Goal: Transaction & Acquisition: Purchase product/service

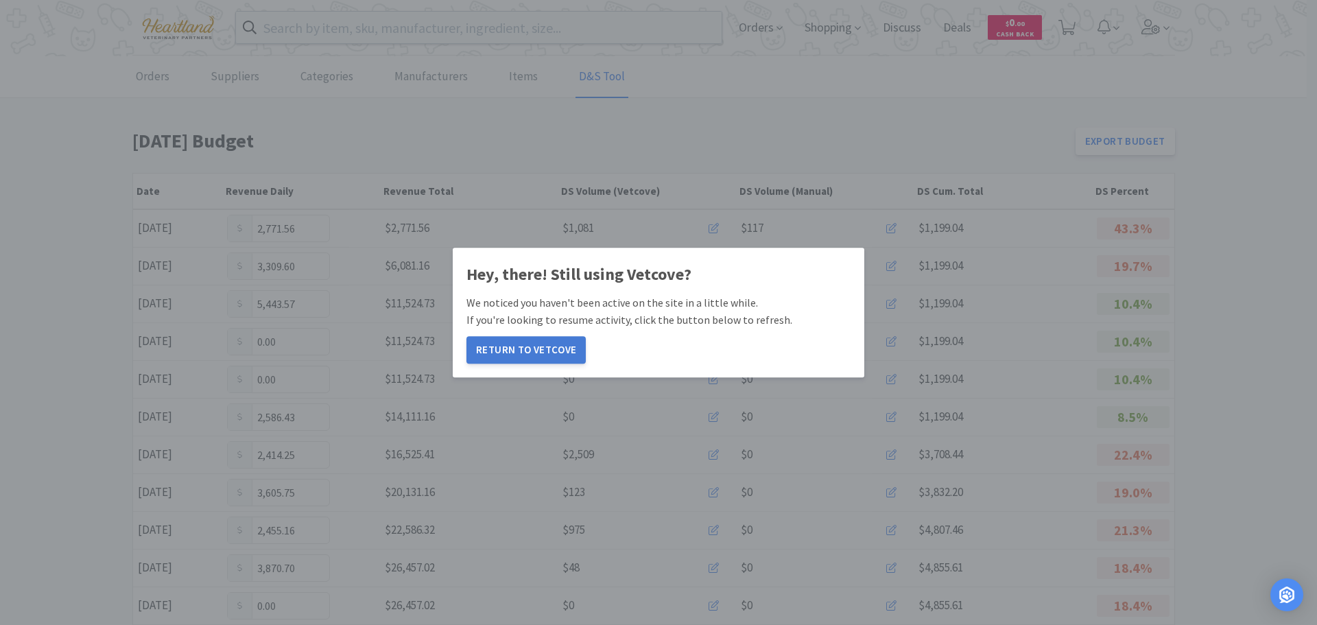
click at [522, 337] on button "Return to Vetcove" at bounding box center [525, 349] width 119 height 27
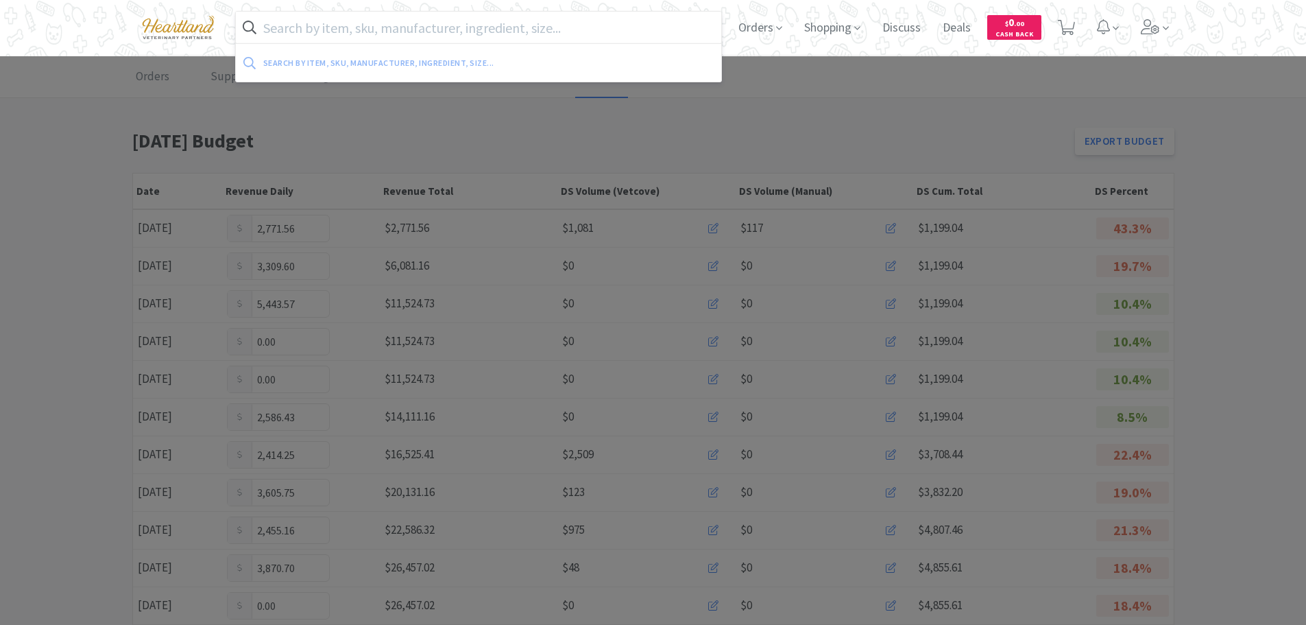
click at [424, 28] on input "text" at bounding box center [479, 28] width 486 height 32
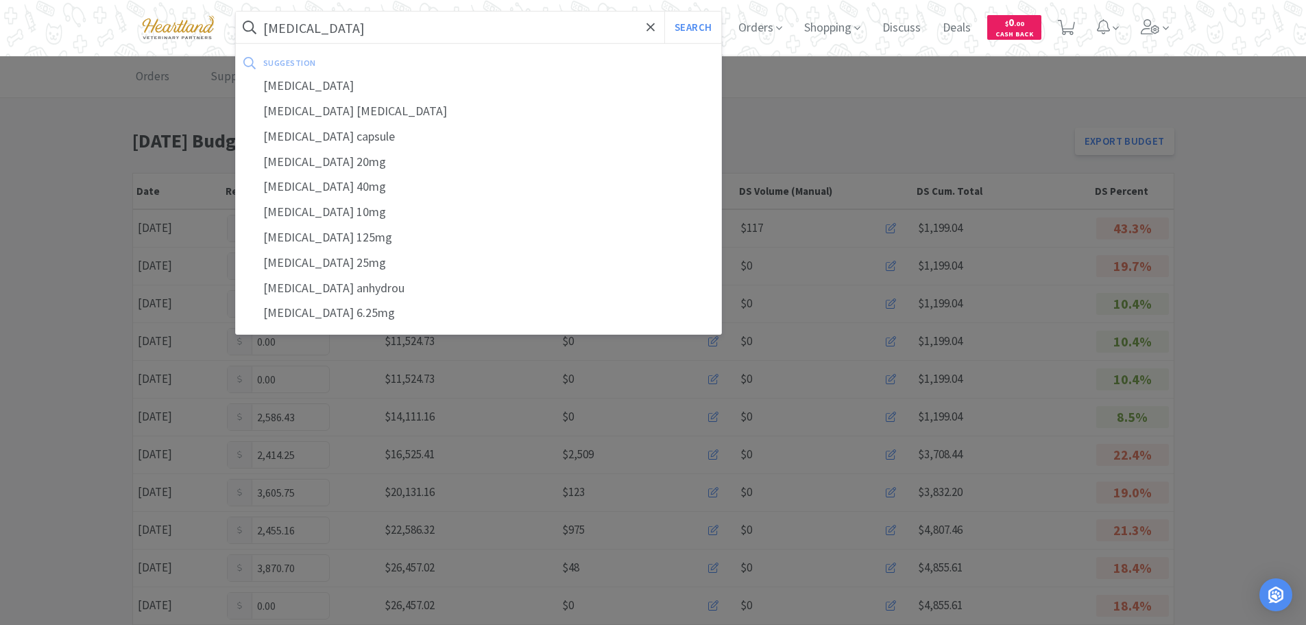
click at [664, 12] on button "Search" at bounding box center [692, 28] width 57 height 32
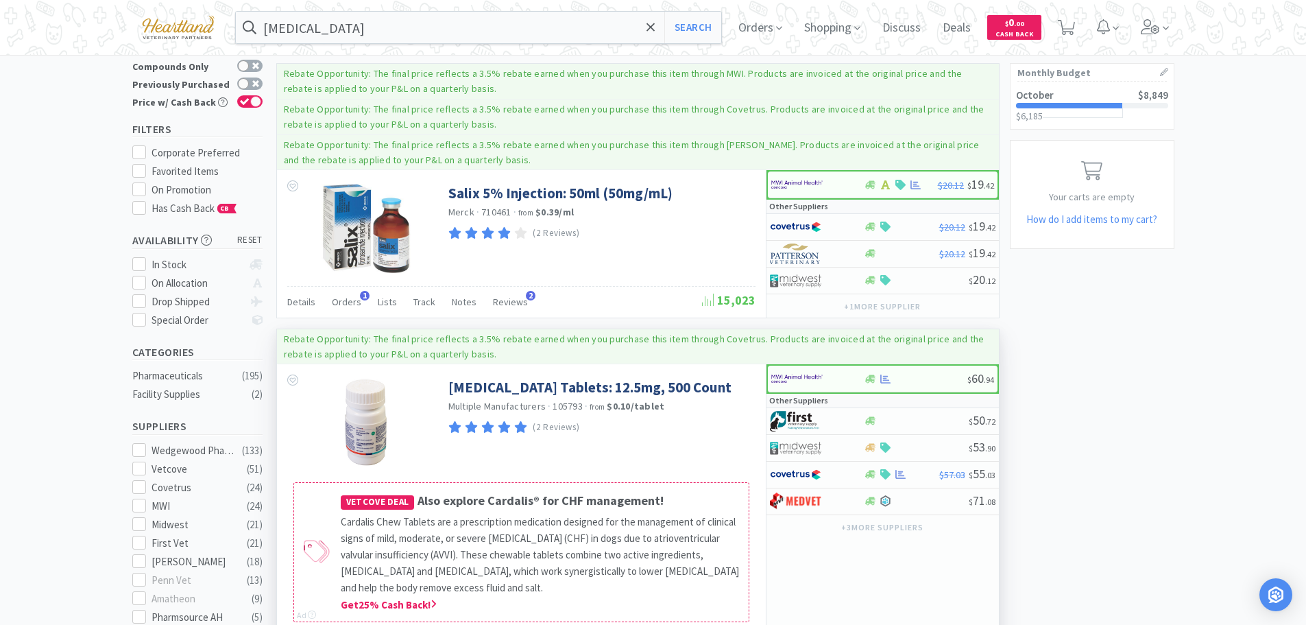
scroll to position [274, 0]
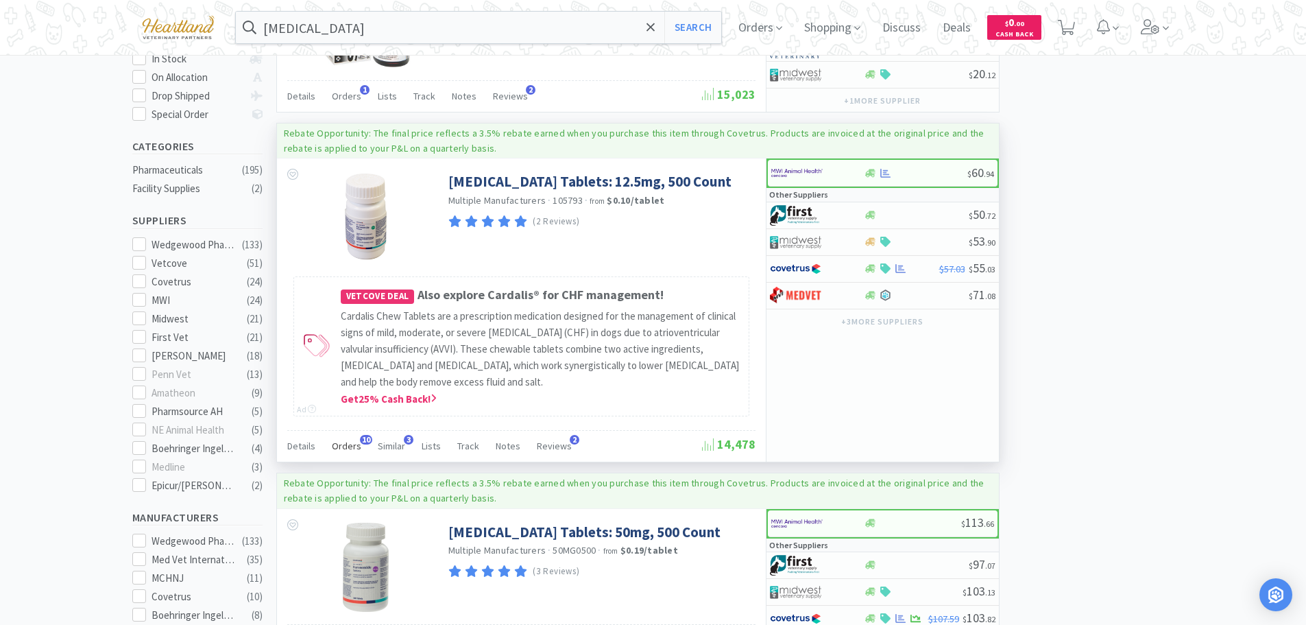
click at [340, 446] on span "Orders" at bounding box center [346, 446] width 29 height 12
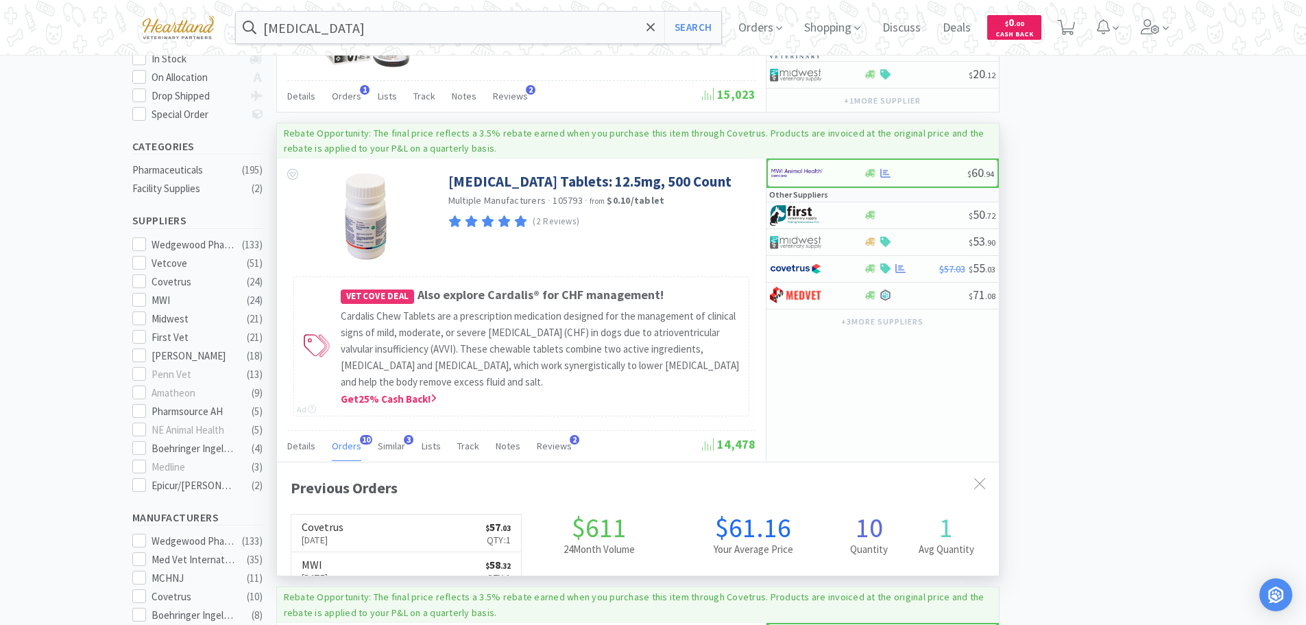
scroll to position [368, 722]
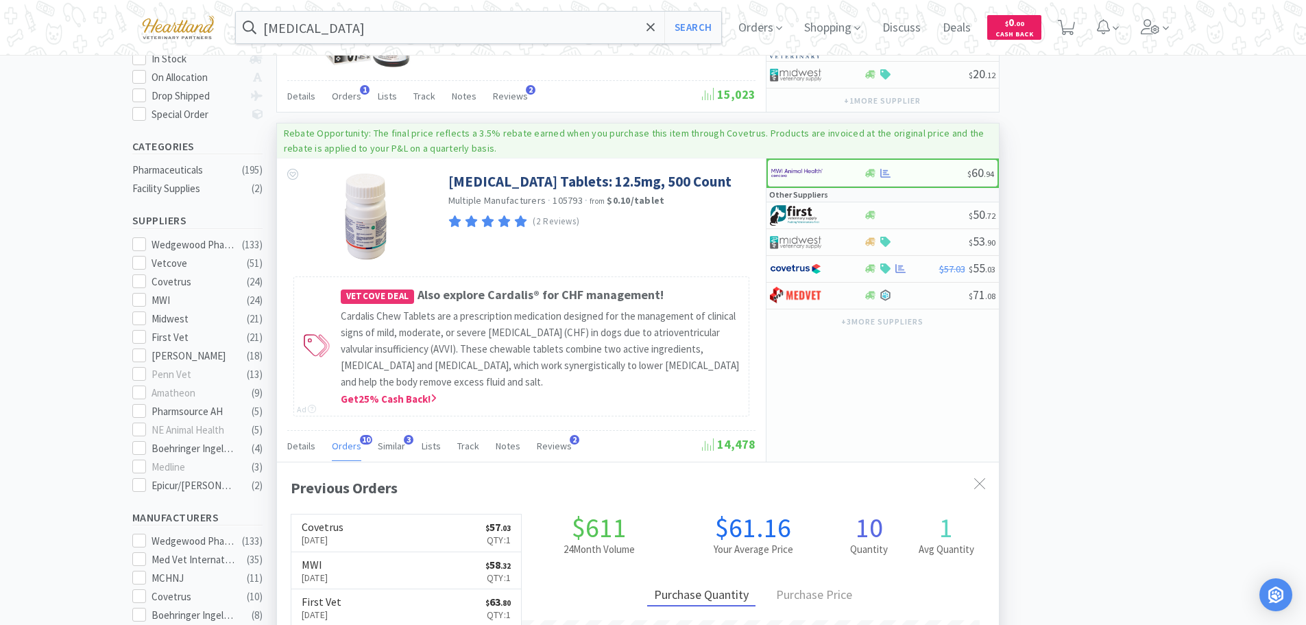
click at [350, 444] on span "Orders" at bounding box center [346, 446] width 29 height 12
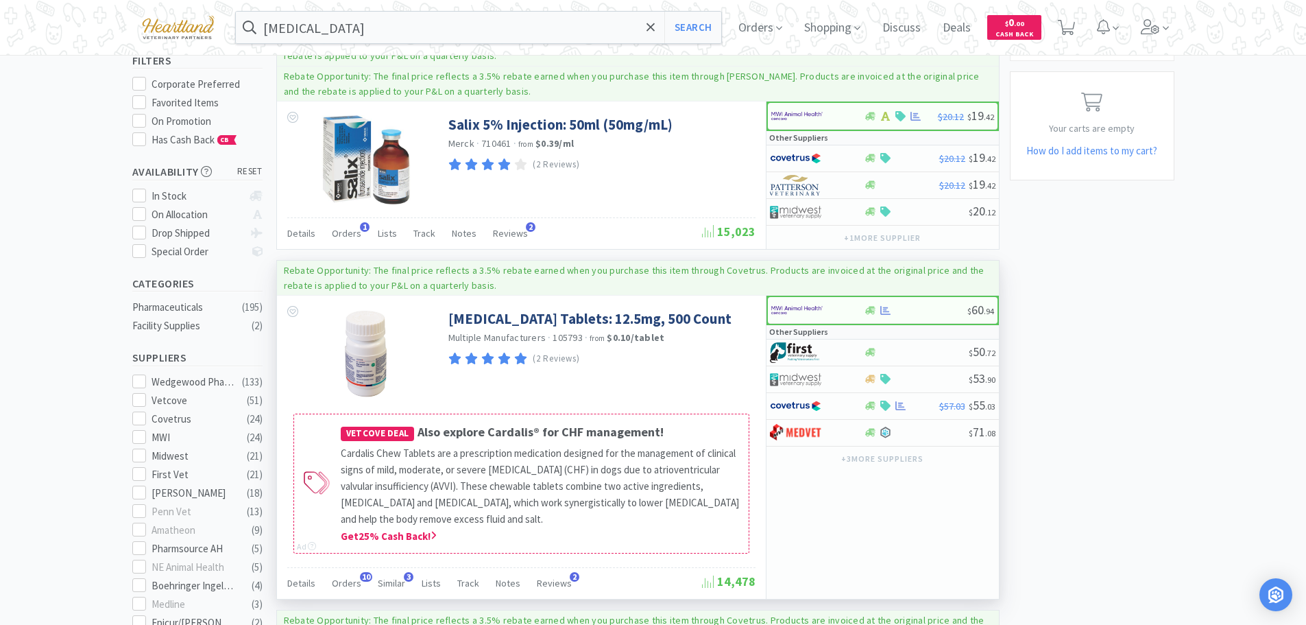
scroll to position [69, 0]
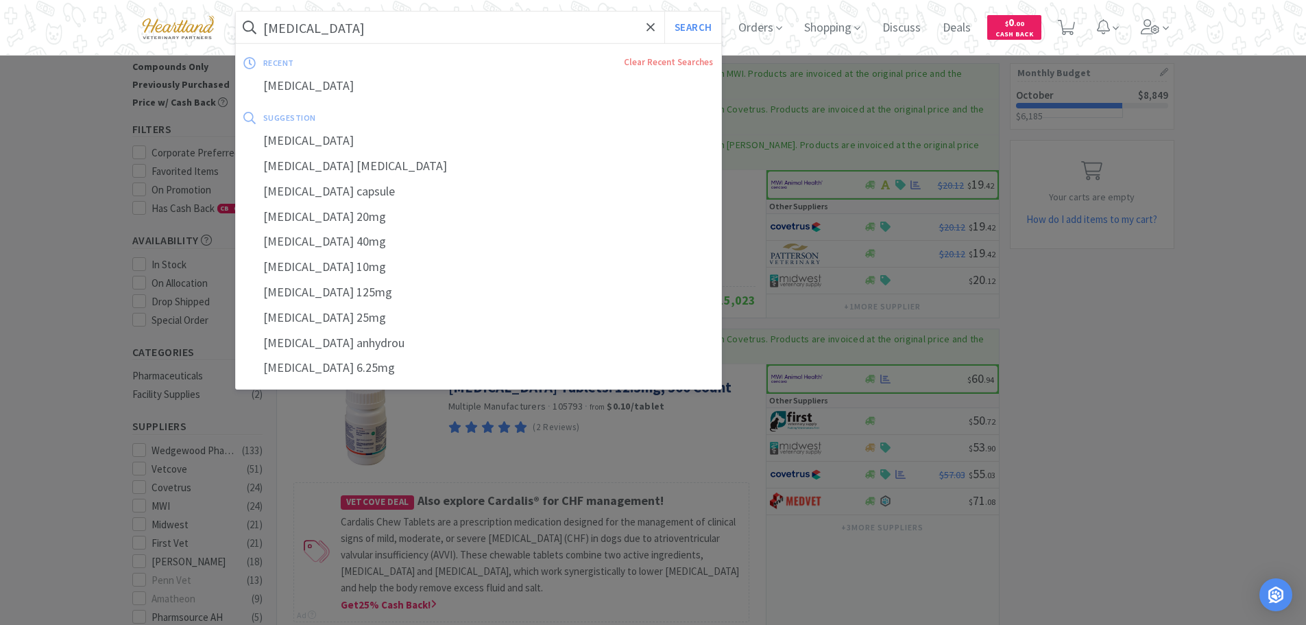
click at [346, 20] on input "furosemide" at bounding box center [479, 28] width 486 height 32
click at [344, 25] on input "furosemide" at bounding box center [479, 28] width 486 height 32
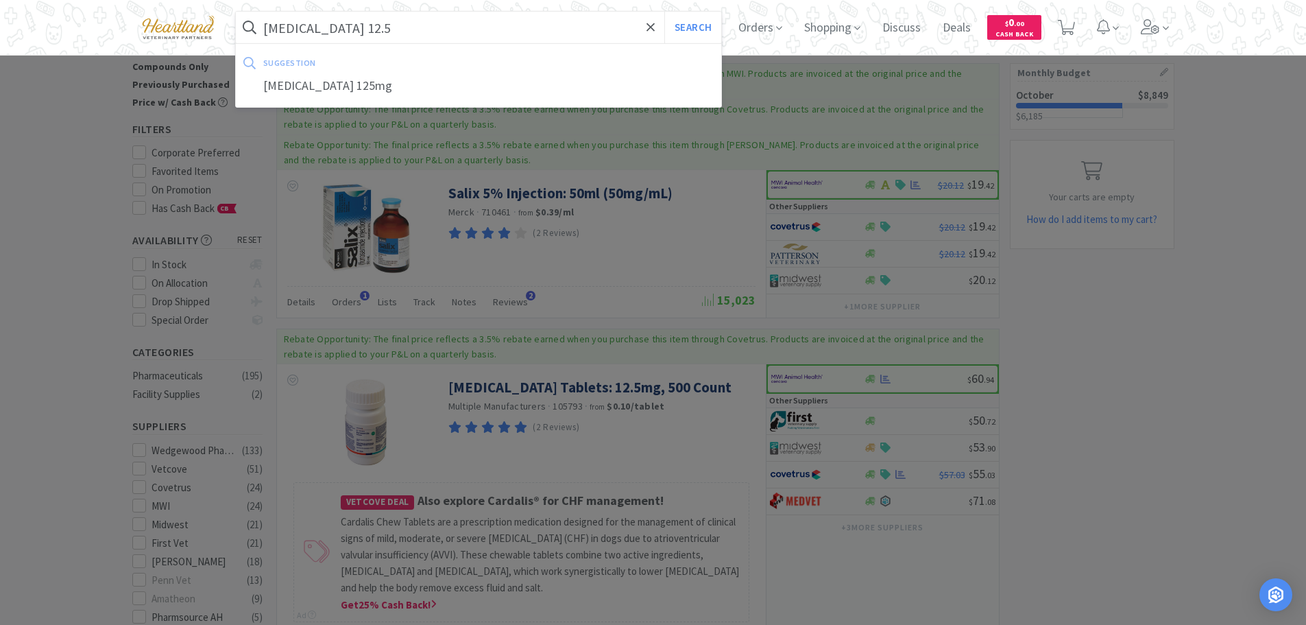
type input "furosemide 12.5"
click at [664, 12] on button "Search" at bounding box center [692, 28] width 57 height 32
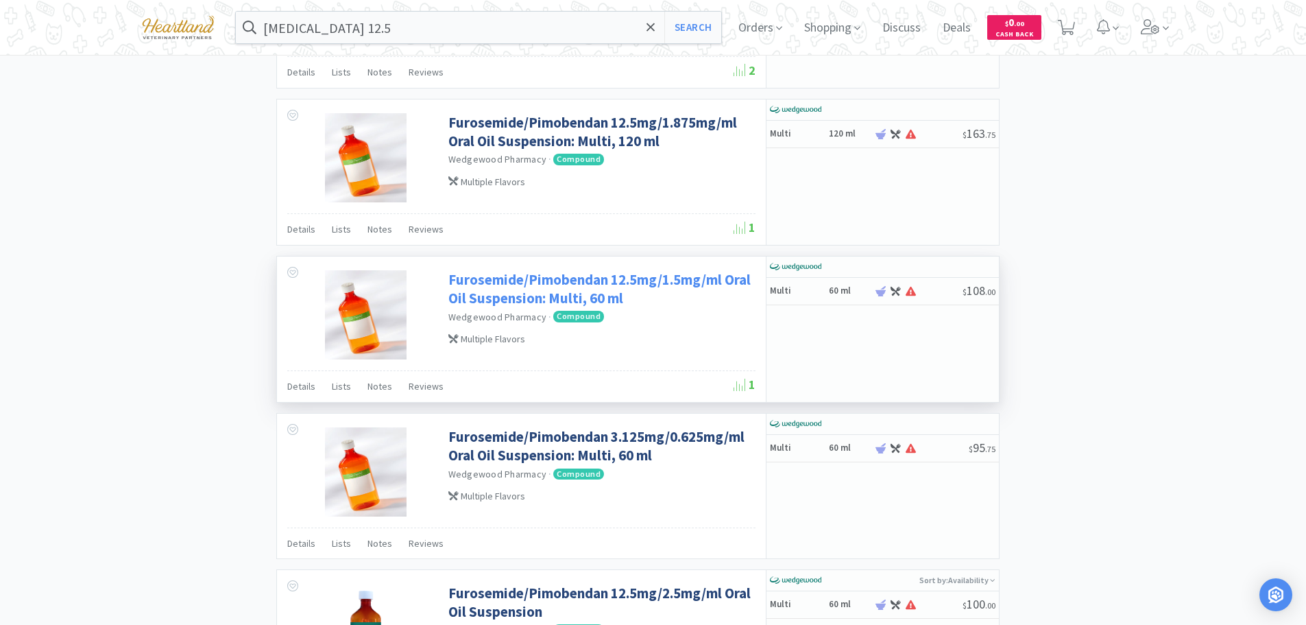
scroll to position [2482, 0]
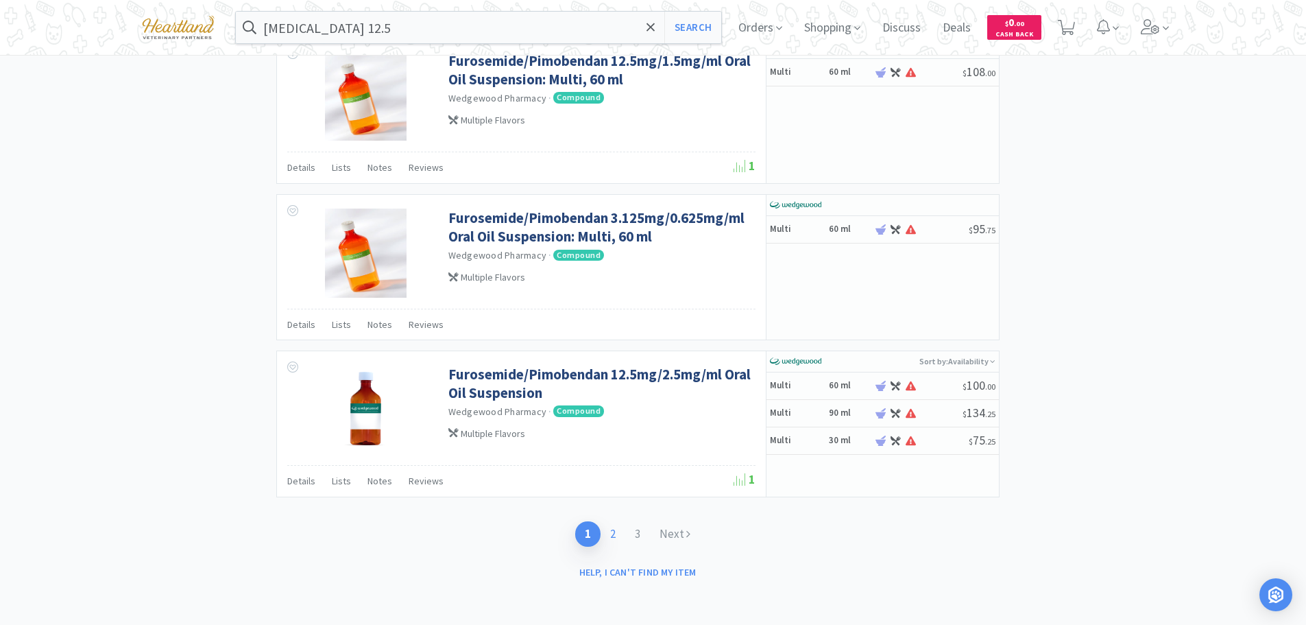
click at [615, 538] on link "2" at bounding box center [613, 533] width 25 height 25
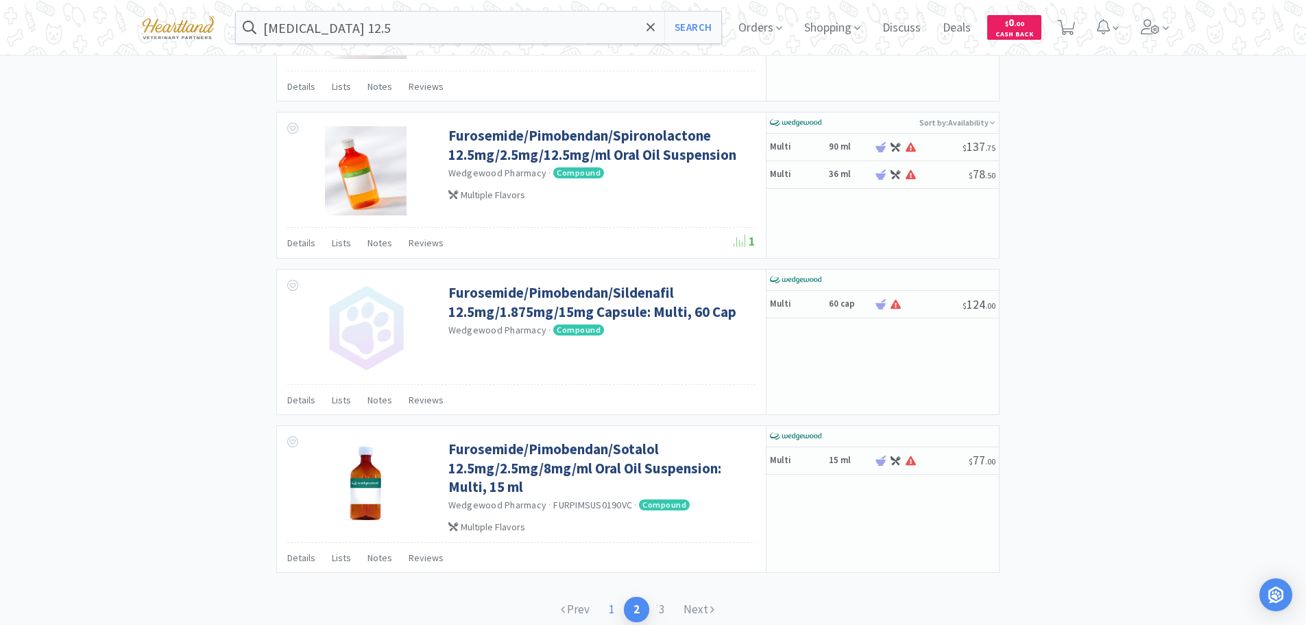
scroll to position [2063, 0]
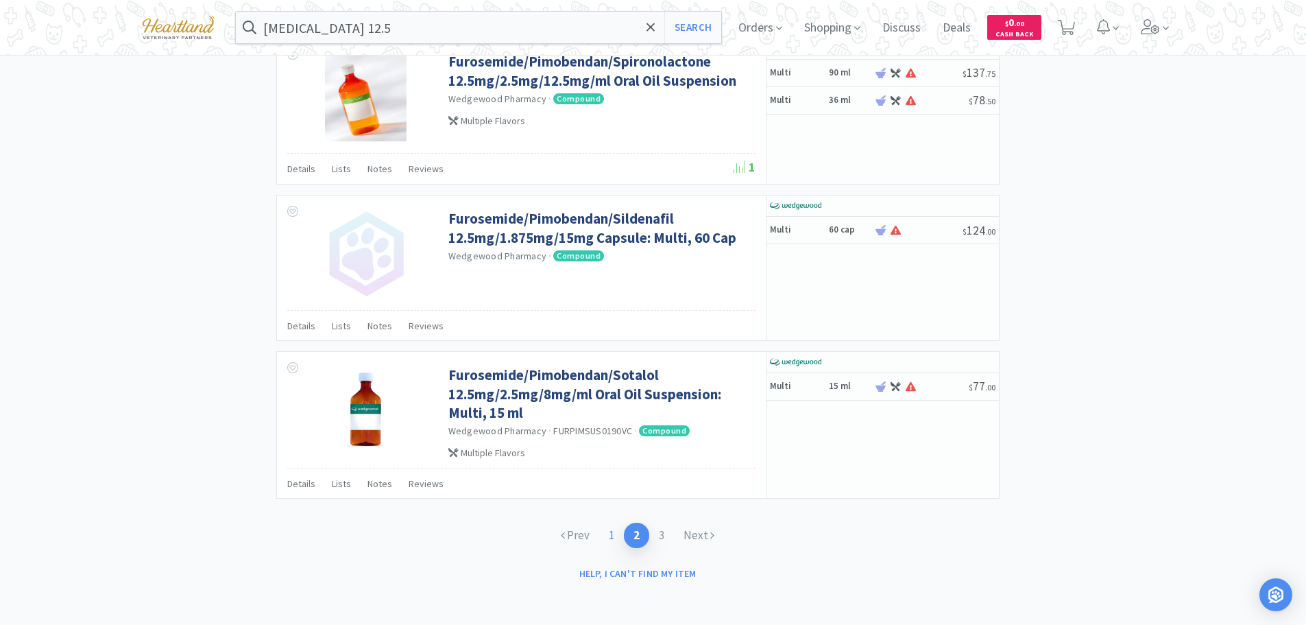
click at [610, 530] on link "1" at bounding box center [611, 535] width 25 height 25
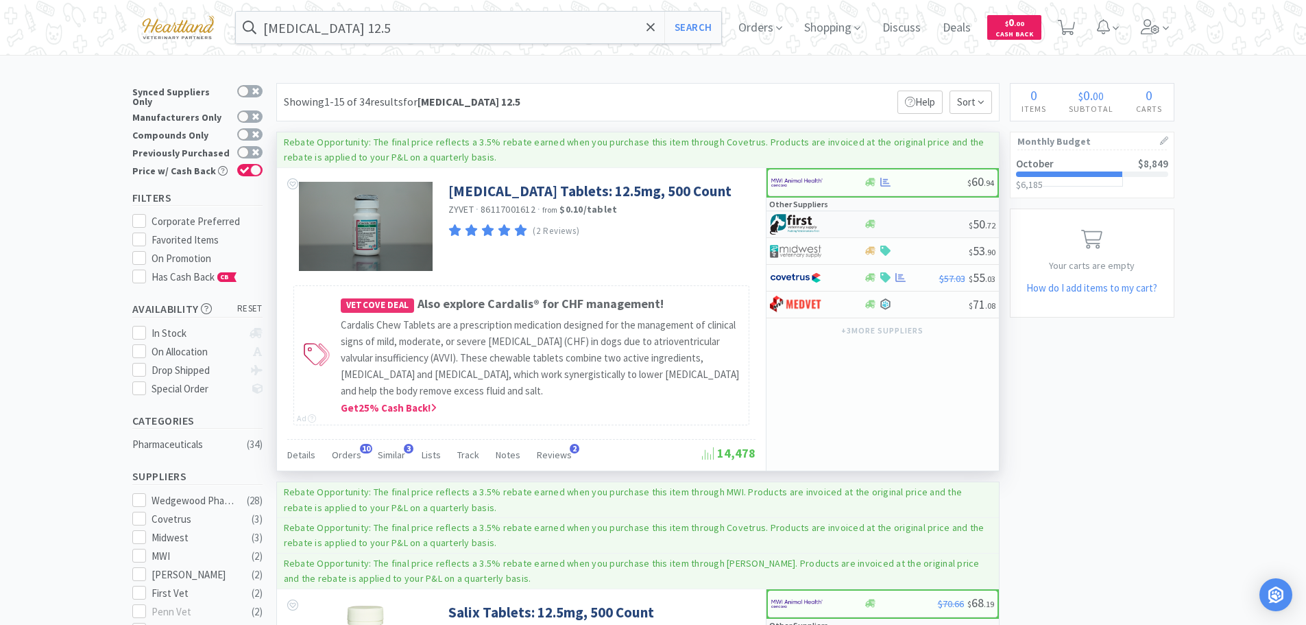
click at [837, 226] on div at bounding box center [807, 224] width 75 height 23
select select "1"
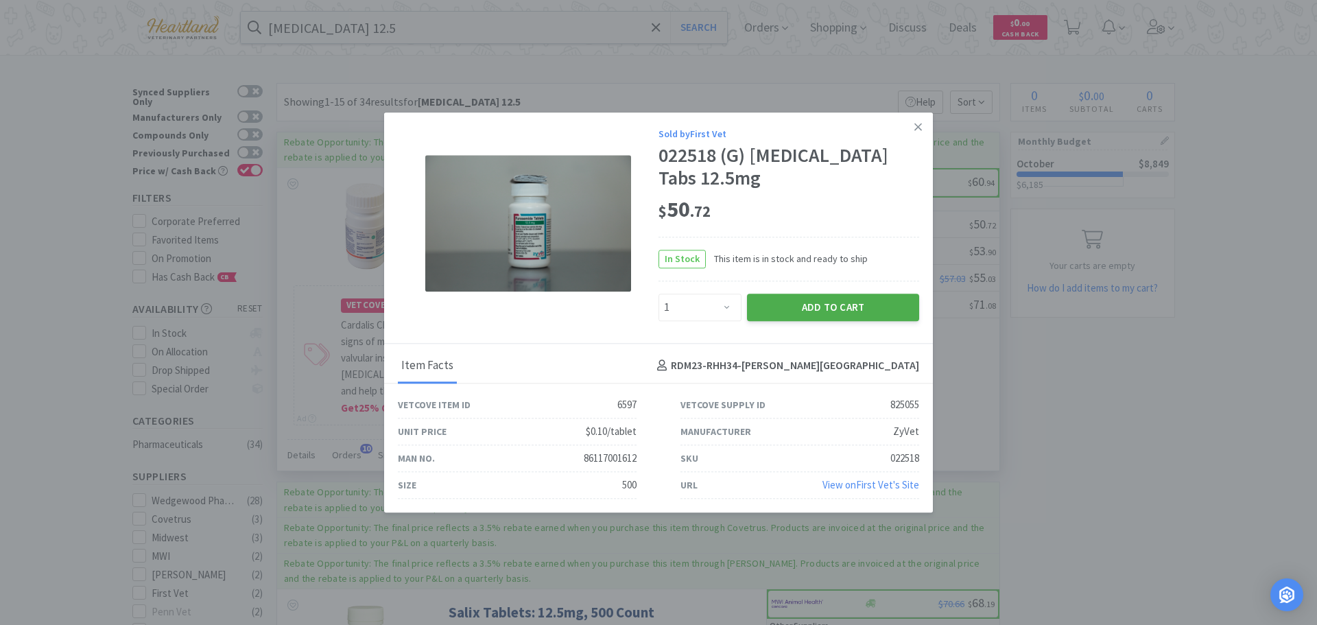
click at [832, 301] on button "Add to Cart" at bounding box center [833, 306] width 172 height 27
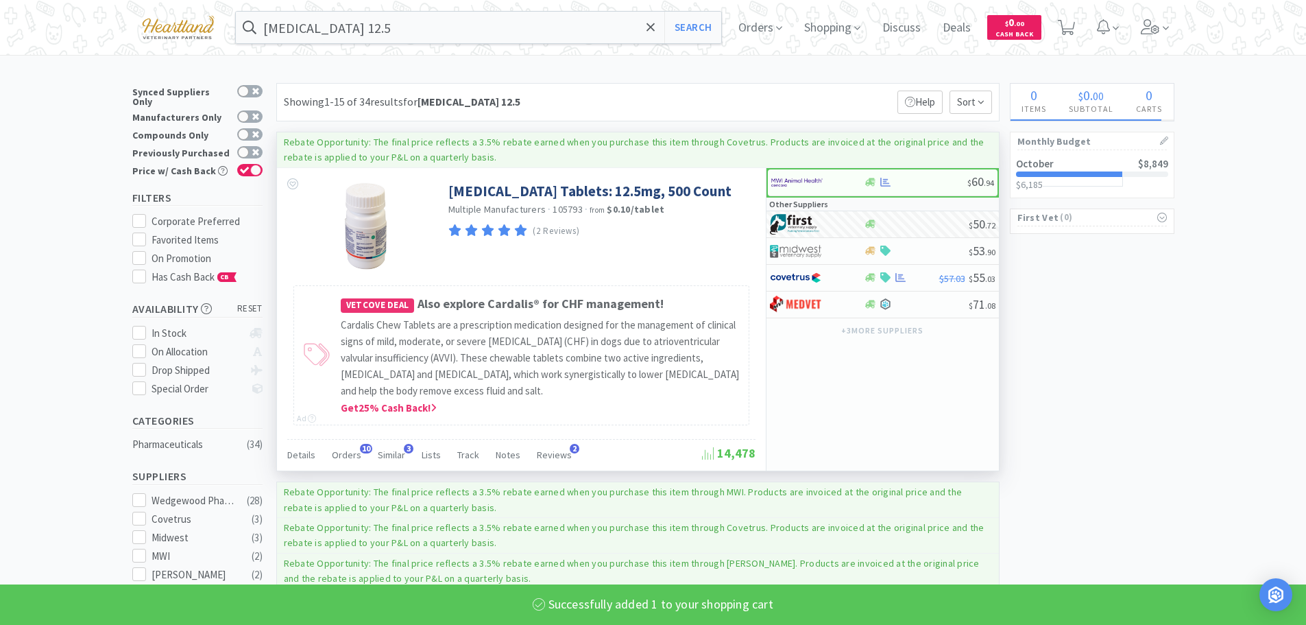
select select "1"
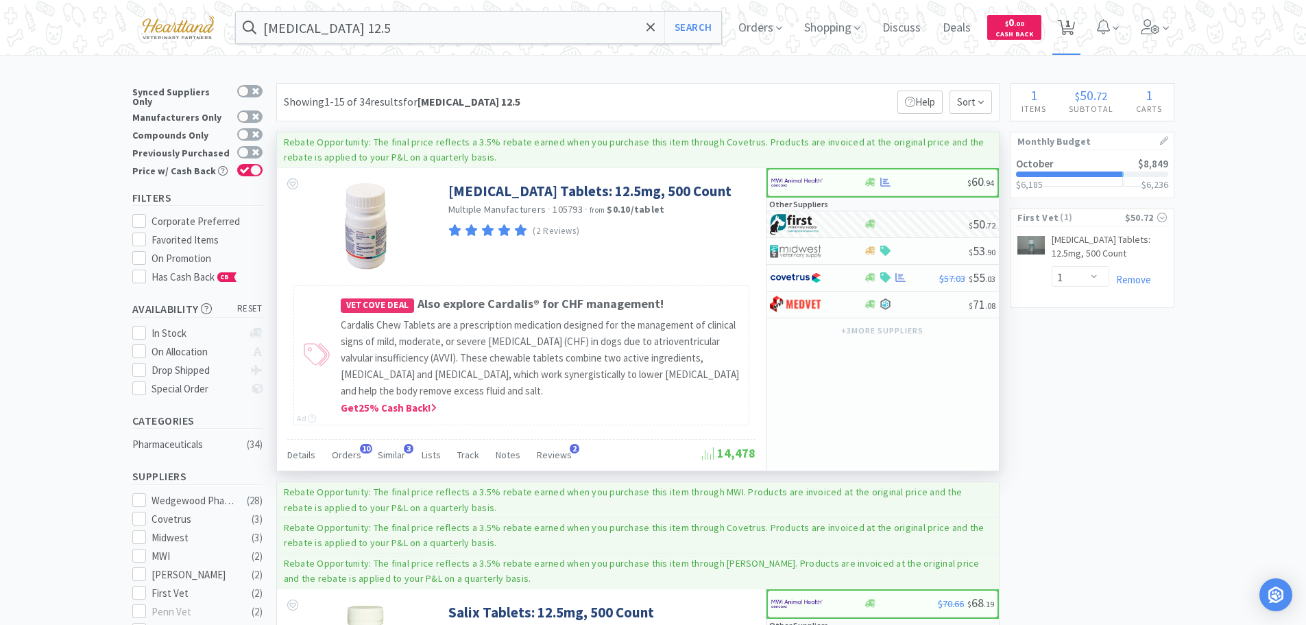
click at [1070, 25] on span "1" at bounding box center [1068, 23] width 5 height 55
select select "1"
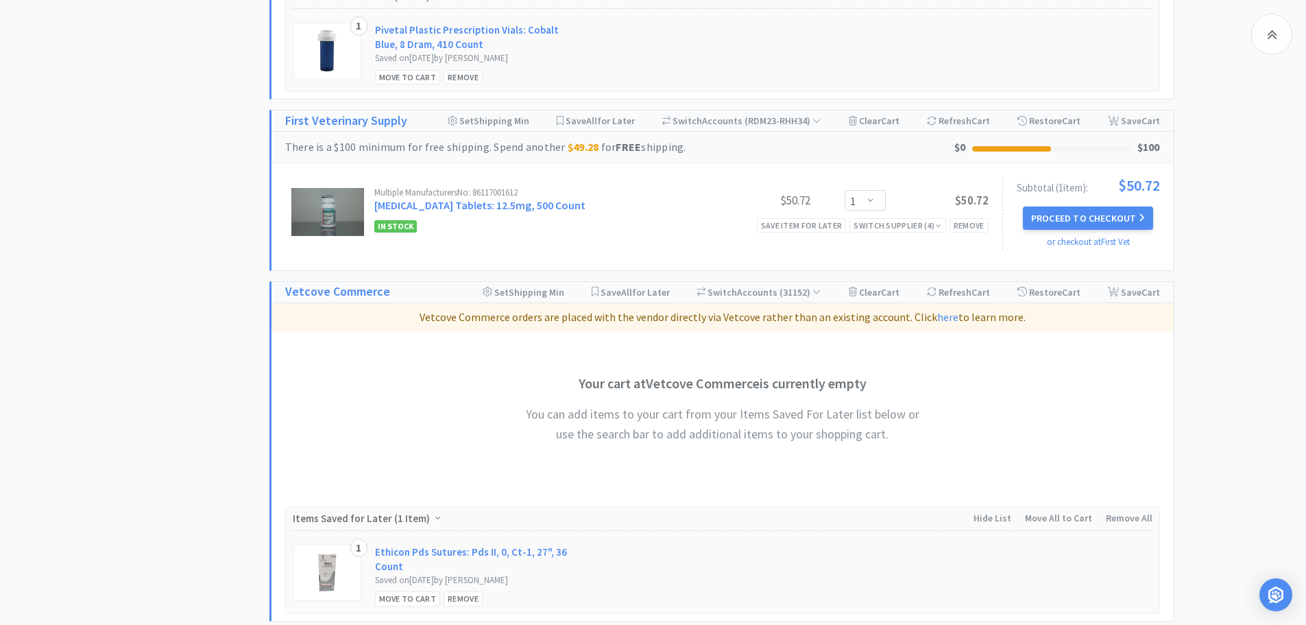
scroll to position [1291, 0]
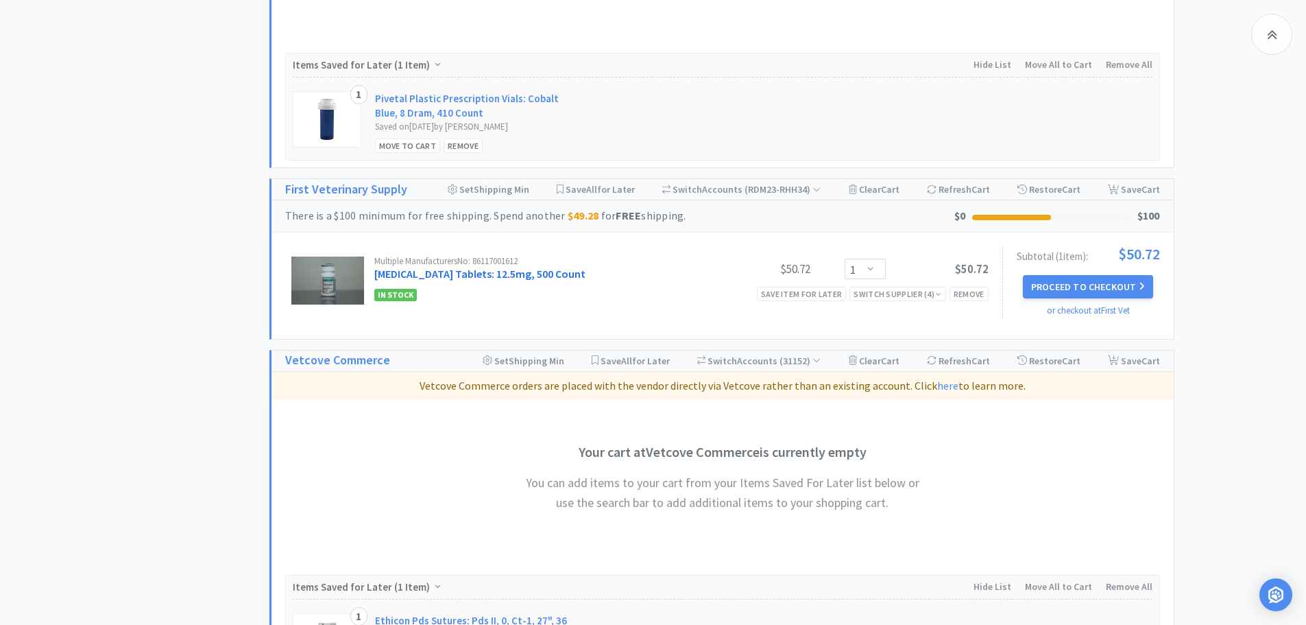
click at [456, 277] on link "Furosemide Tablets: 12.5mg, 500 Count" at bounding box center [479, 274] width 211 height 14
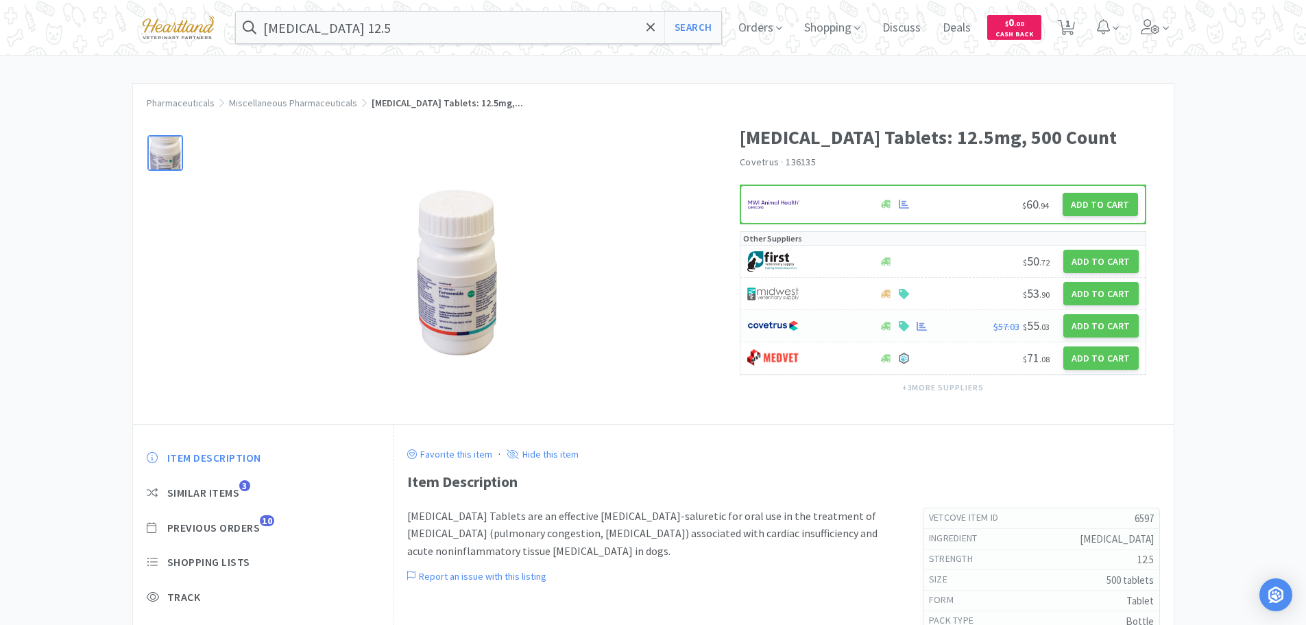
click at [825, 326] on div at bounding box center [805, 325] width 117 height 23
select select "1"
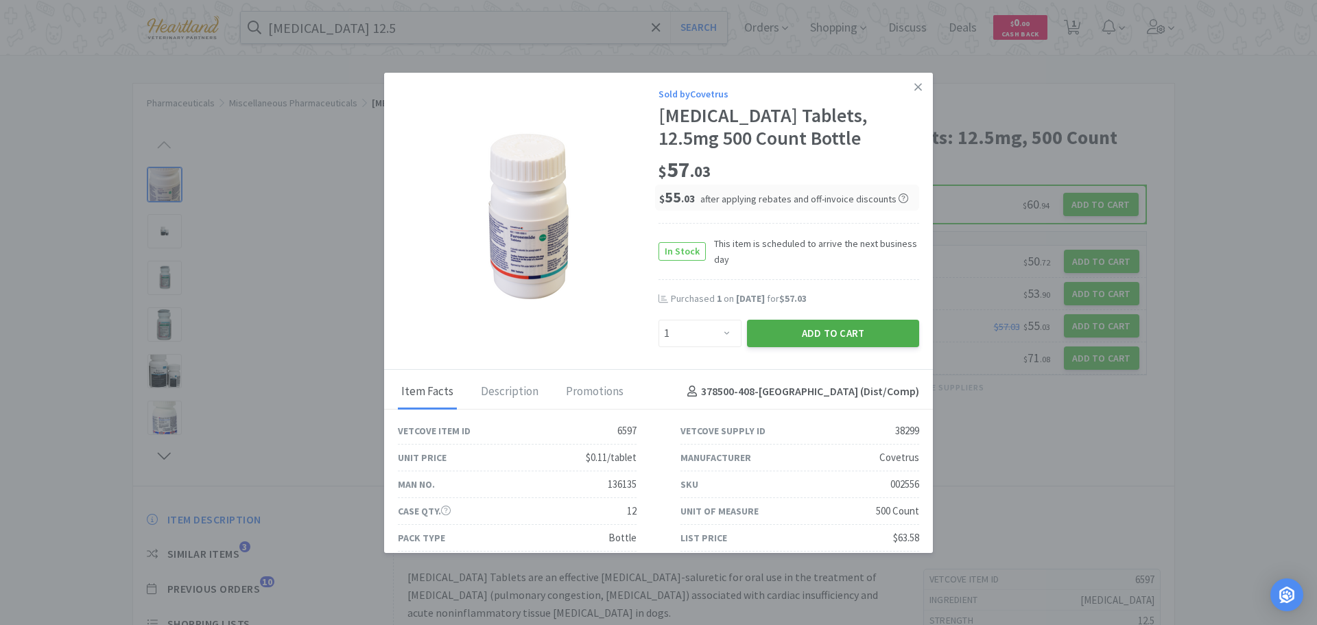
click at [811, 339] on button "Add to Cart" at bounding box center [833, 333] width 172 height 27
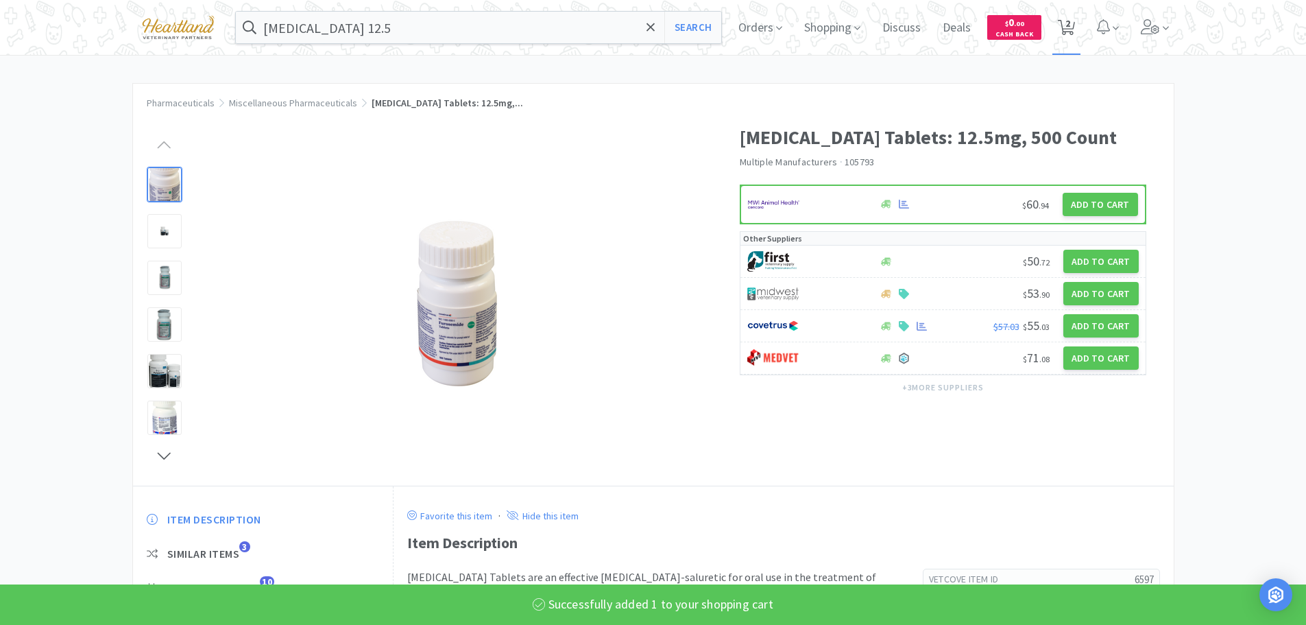
click at [1075, 30] on icon at bounding box center [1066, 27] width 17 height 15
select select "1"
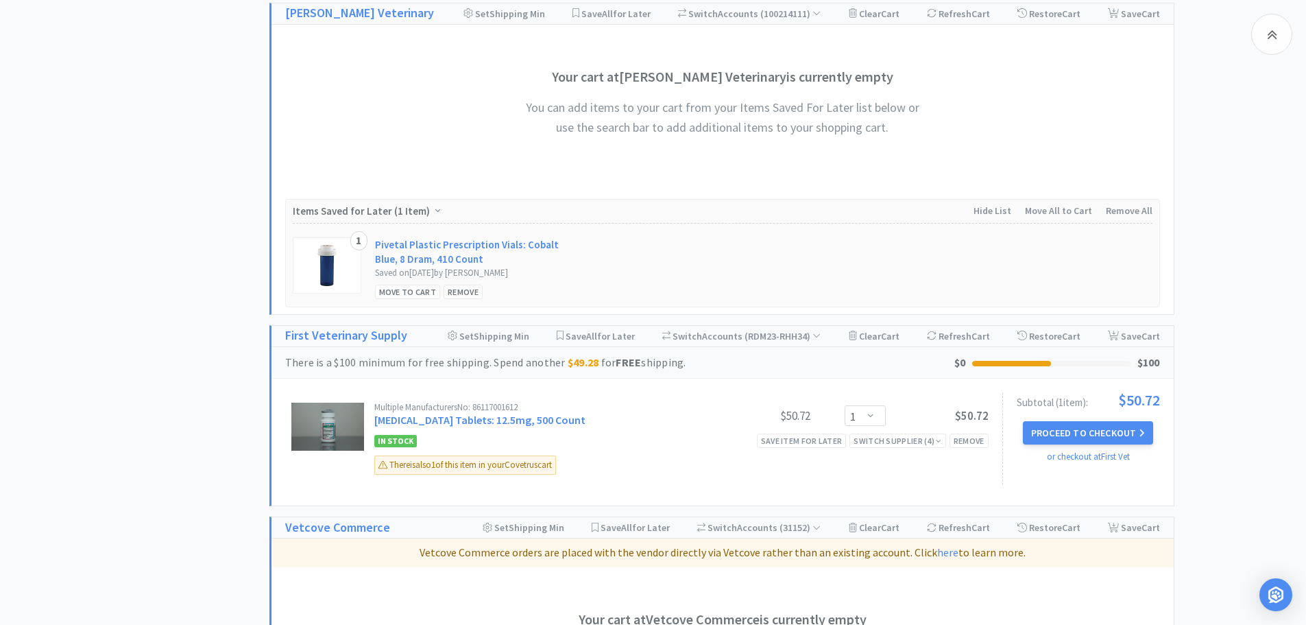
scroll to position [1234, 0]
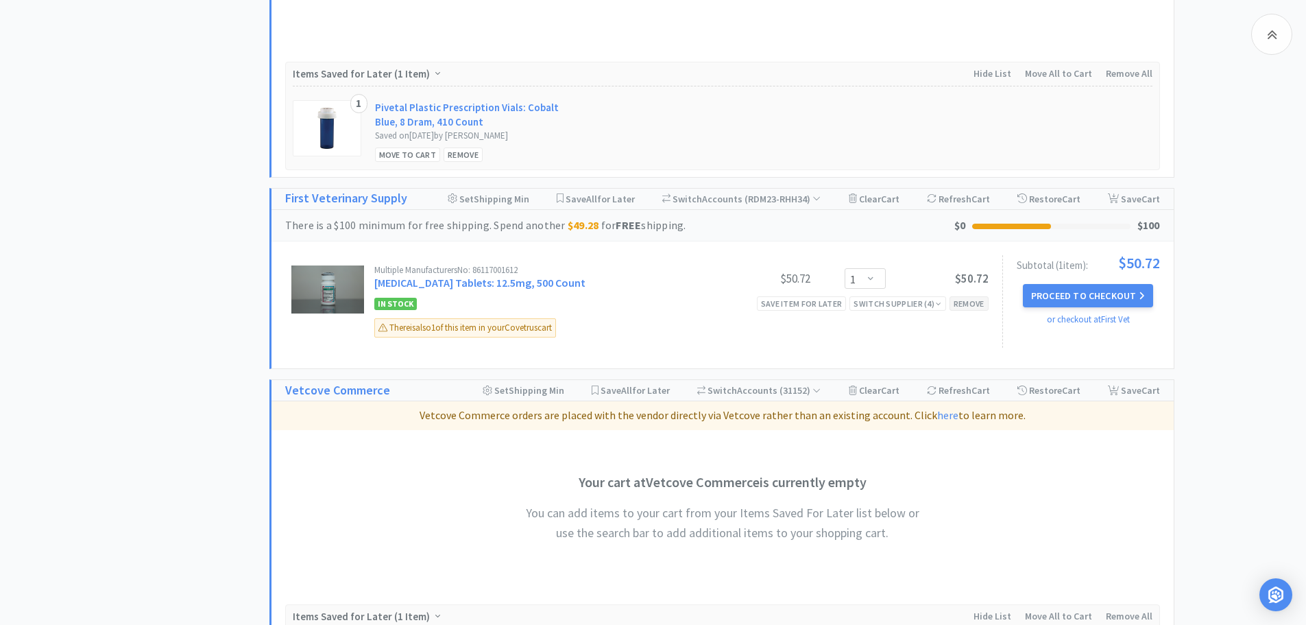
click at [973, 299] on div "Remove" at bounding box center [969, 303] width 39 height 14
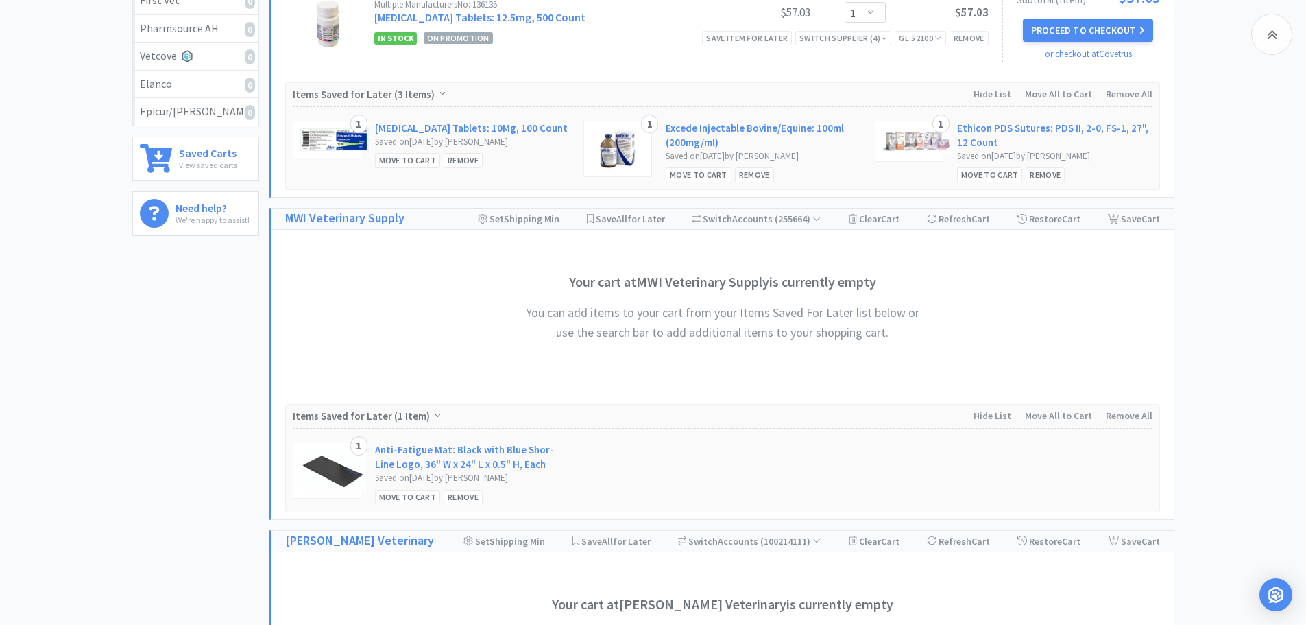
scroll to position [274, 0]
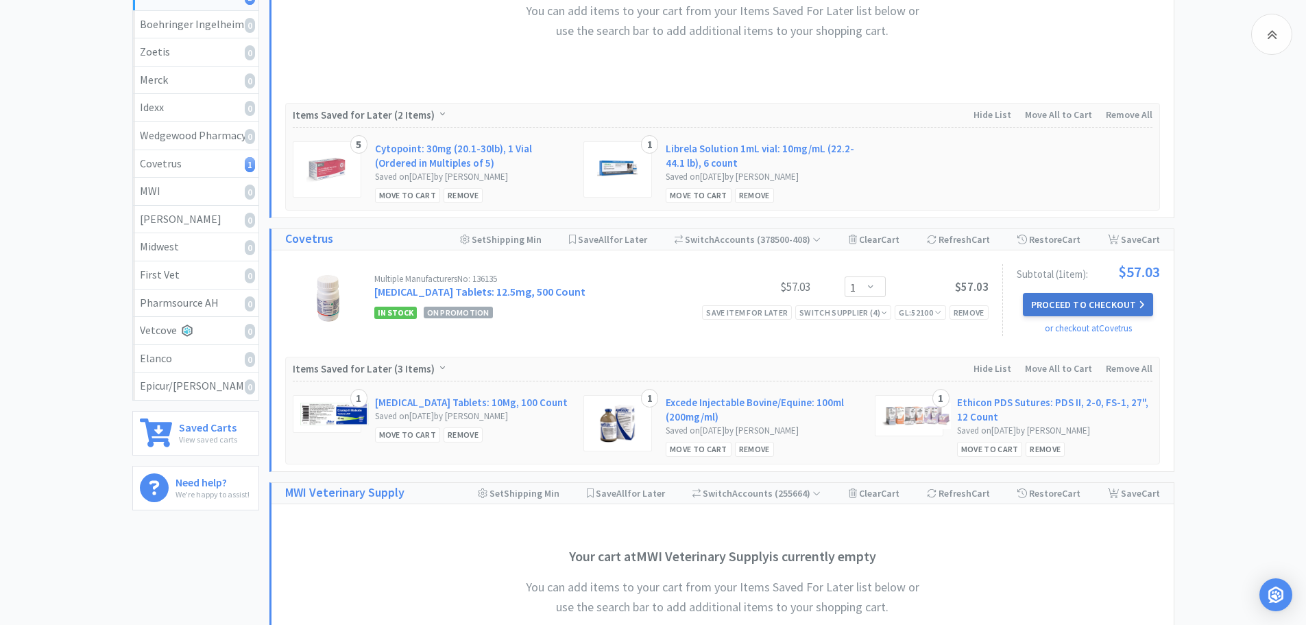
click at [1089, 306] on button "Proceed to Checkout" at bounding box center [1088, 304] width 130 height 23
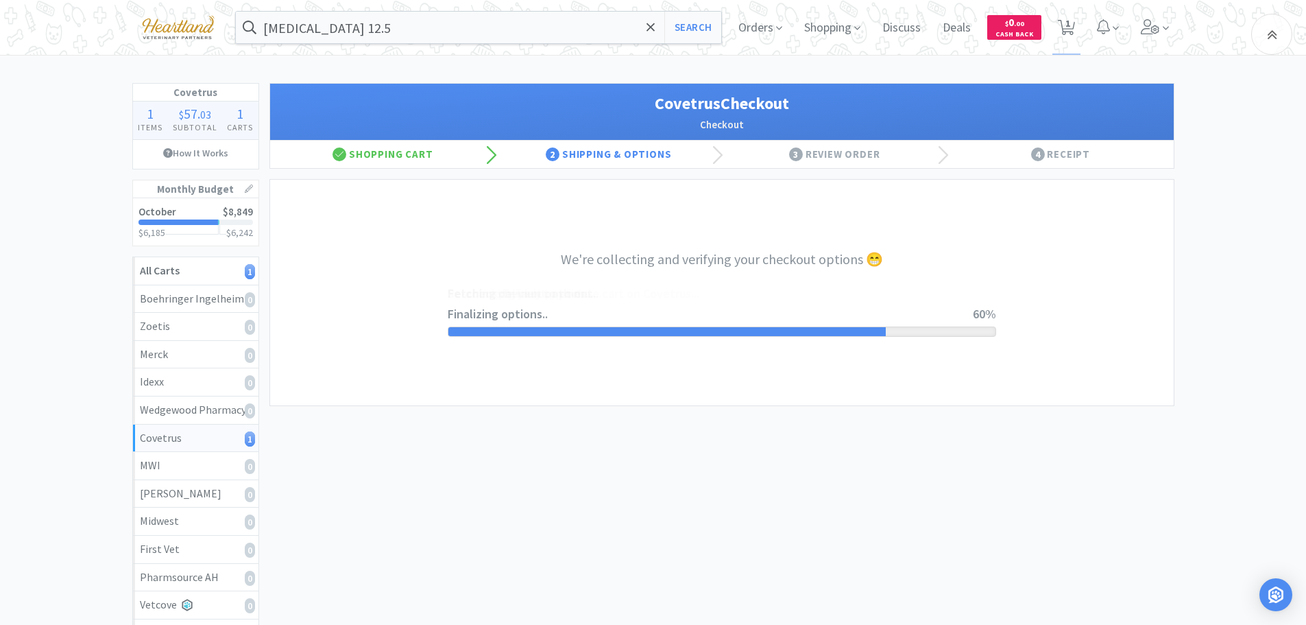
select select "ACCOUNT"
select select "cvt-standard-net"
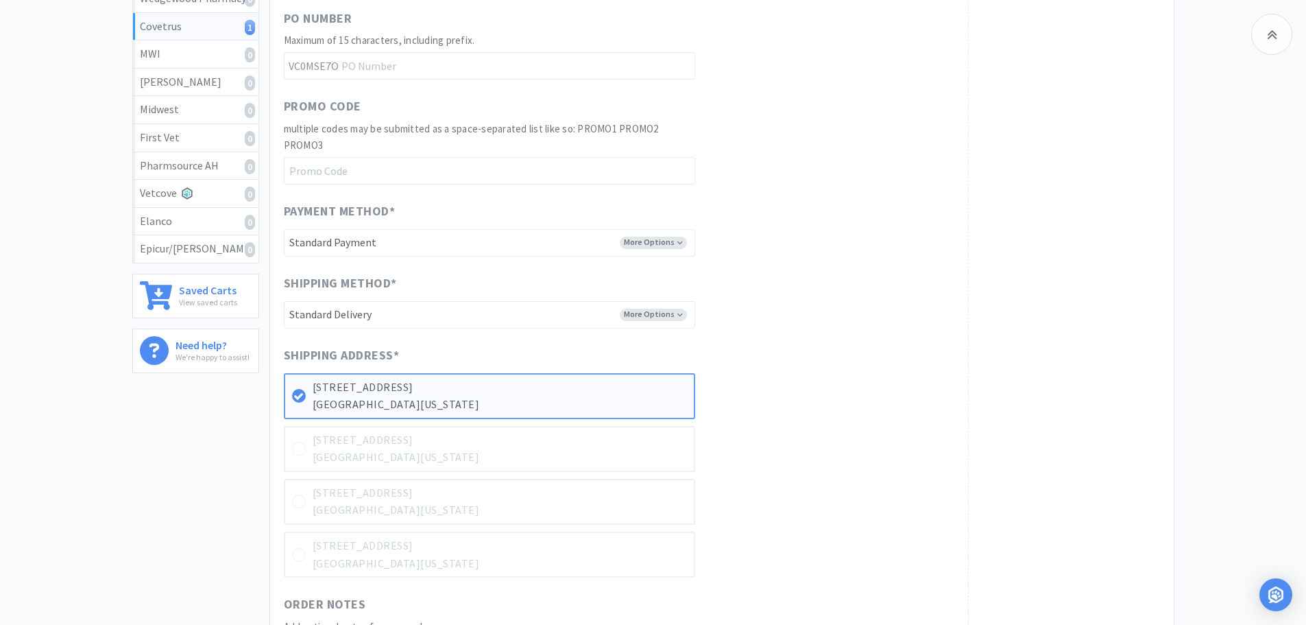
scroll to position [680, 0]
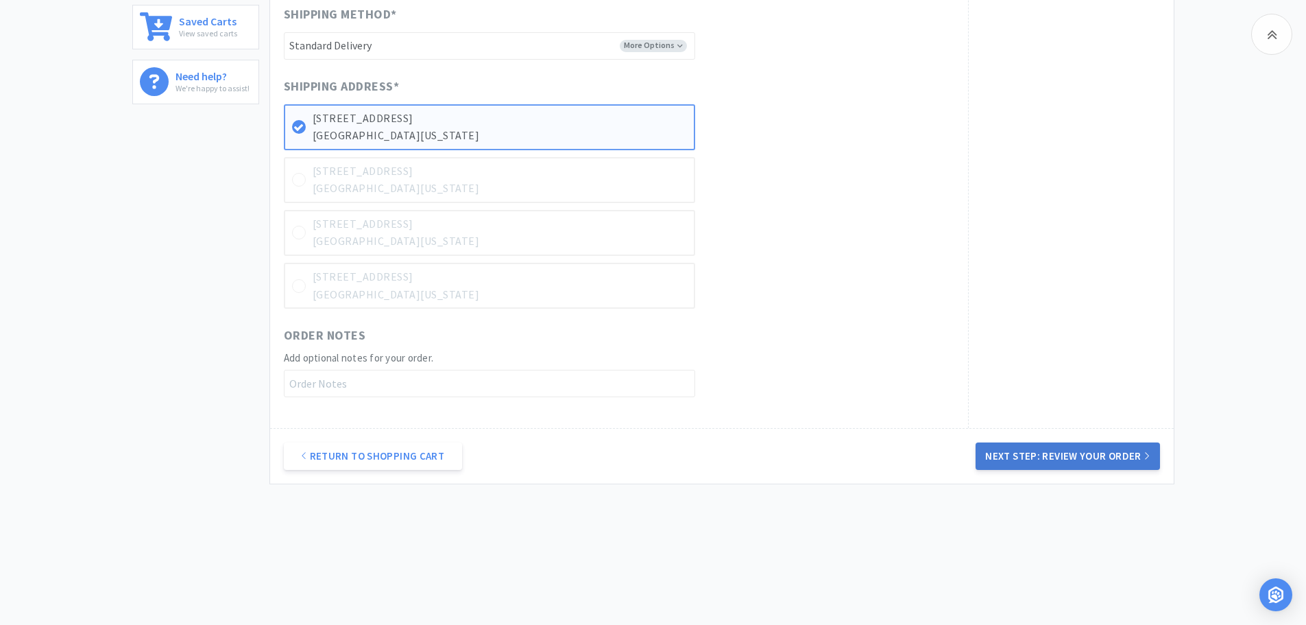
click at [1042, 455] on button "Next Step: Review Your Order" at bounding box center [1068, 455] width 184 height 27
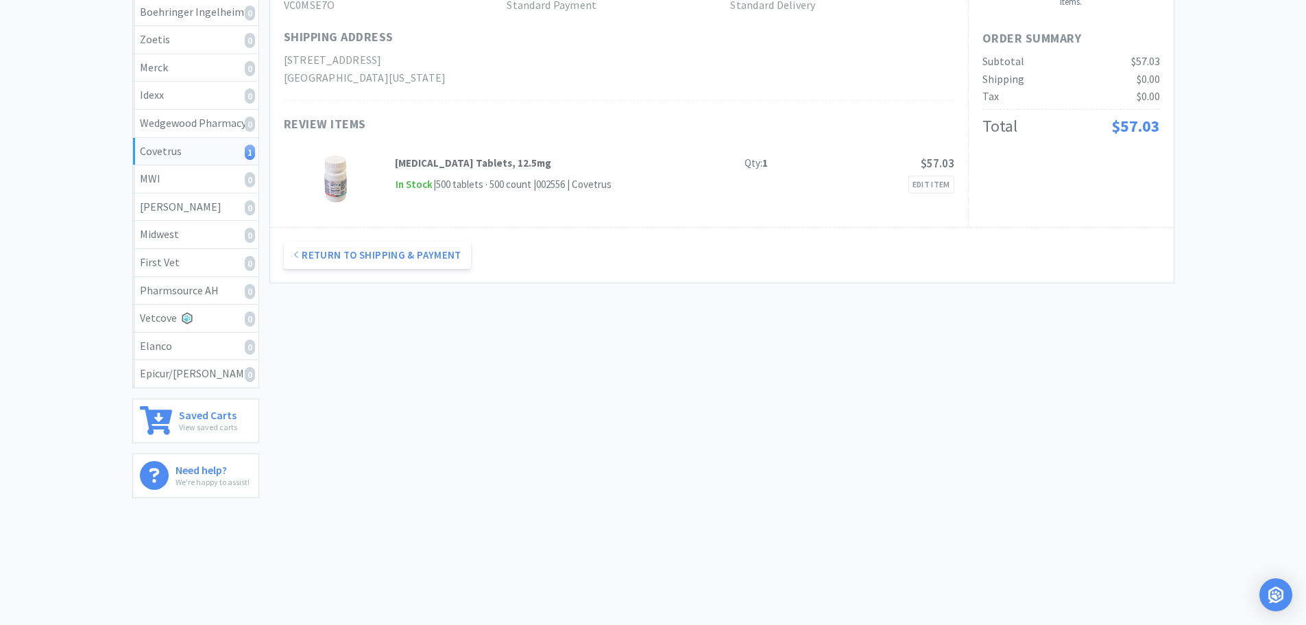
scroll to position [0, 0]
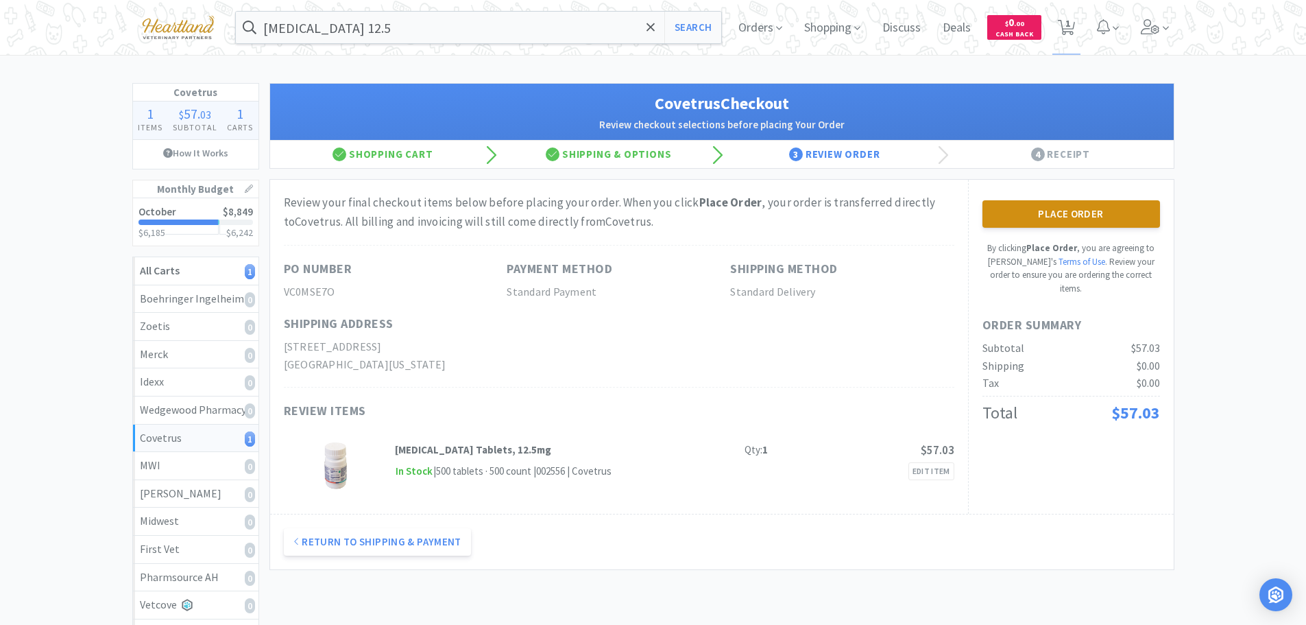
click at [1064, 208] on button "Place Order" at bounding box center [1072, 213] width 178 height 27
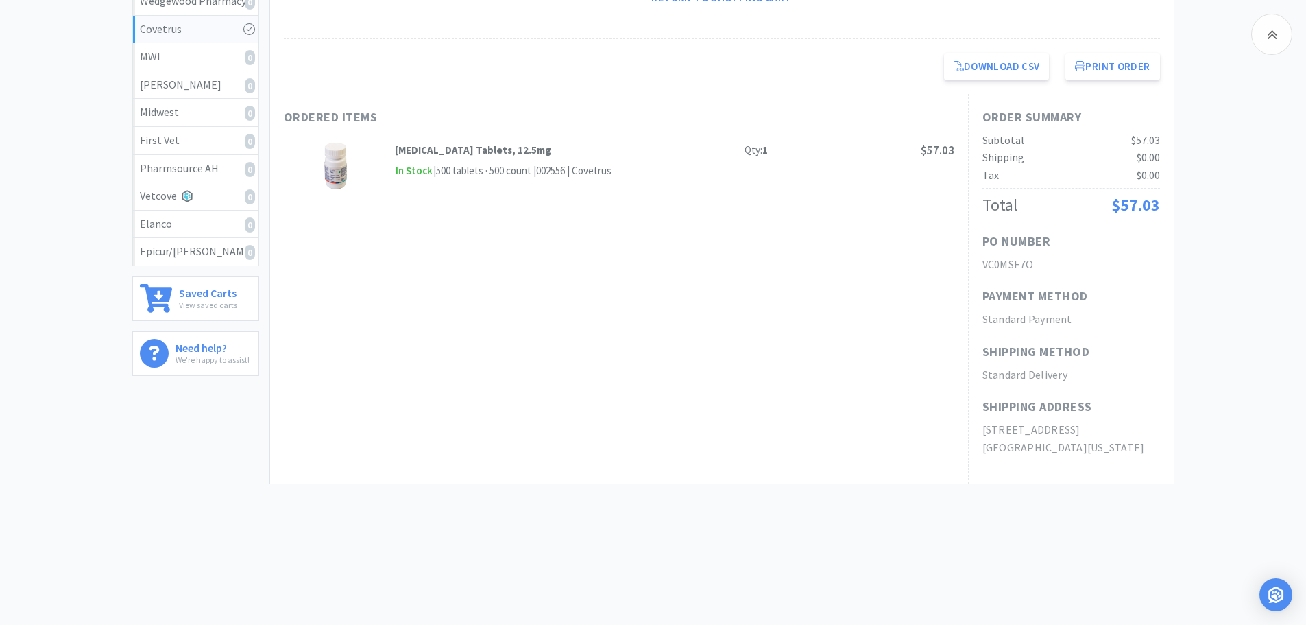
scroll to position [203, 0]
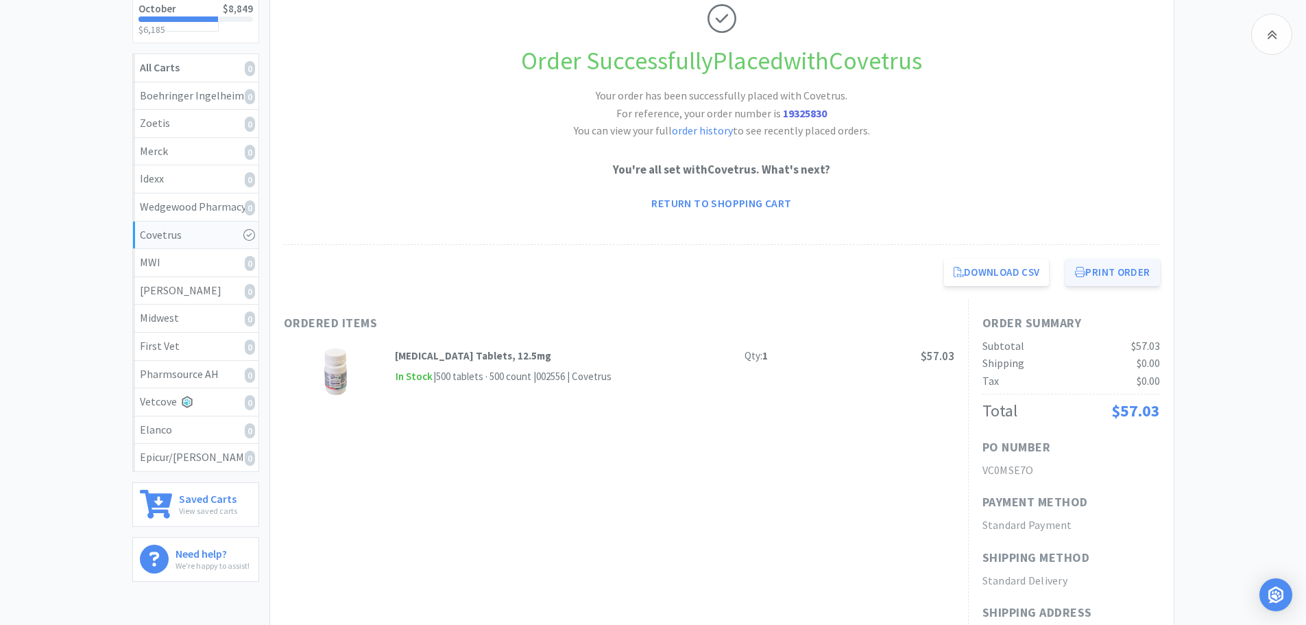
click at [1134, 267] on button "Print Order" at bounding box center [1113, 272] width 94 height 27
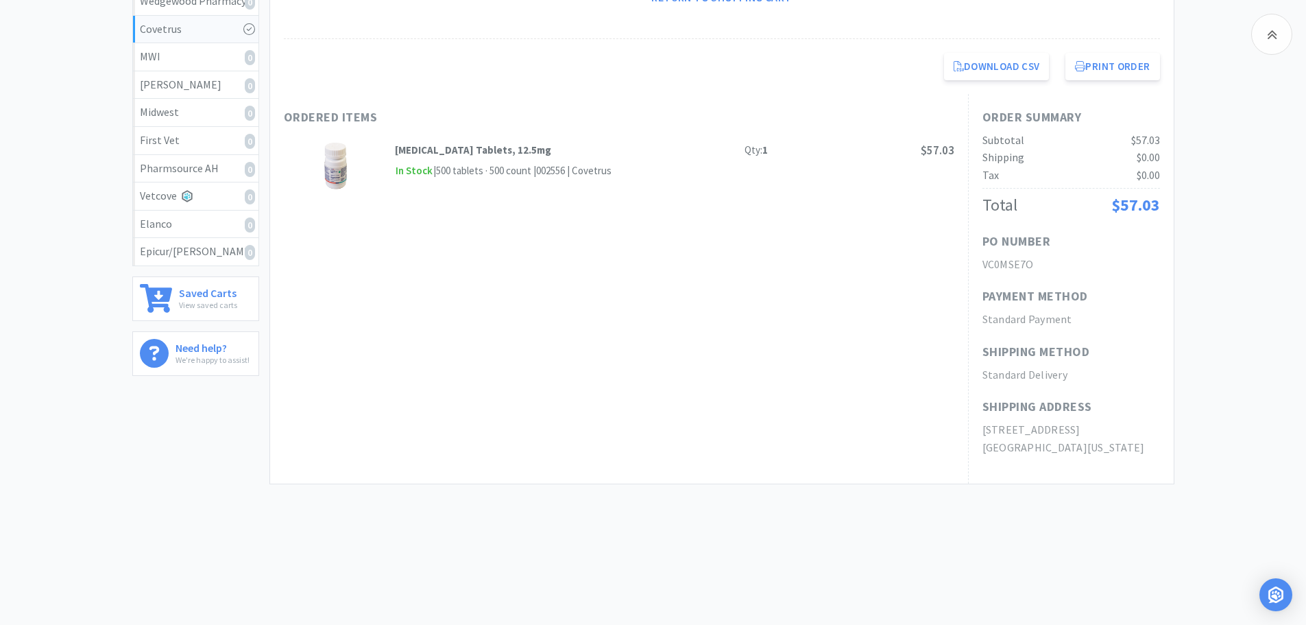
scroll to position [0, 0]
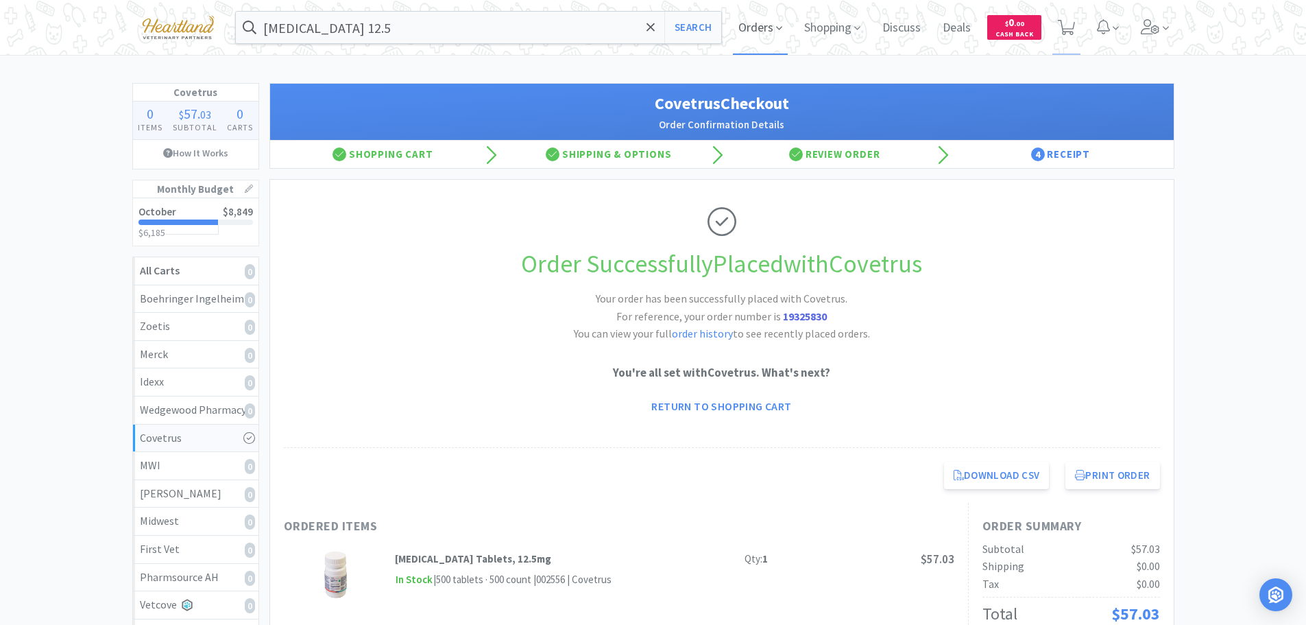
click at [765, 23] on span "Orders" at bounding box center [760, 27] width 55 height 55
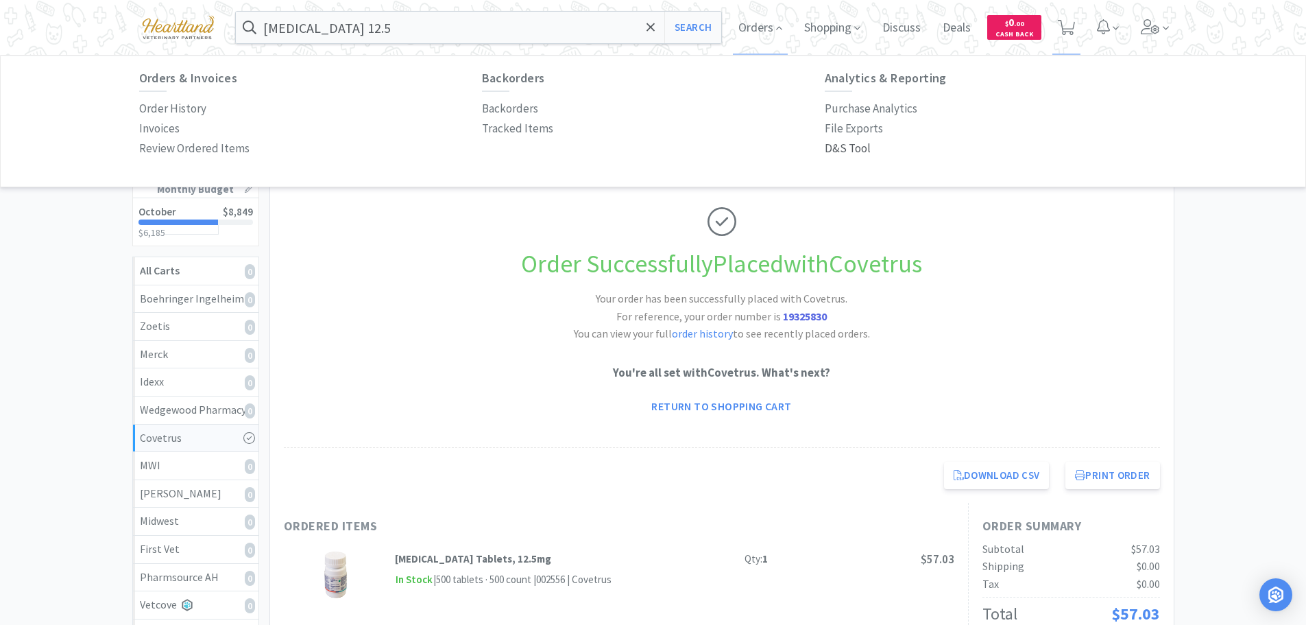
click at [832, 148] on p "D&S Tool" at bounding box center [848, 148] width 46 height 19
